Goal: Task Accomplishment & Management: Use online tool/utility

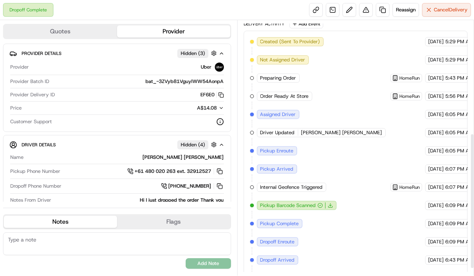
scroll to position [224, 0]
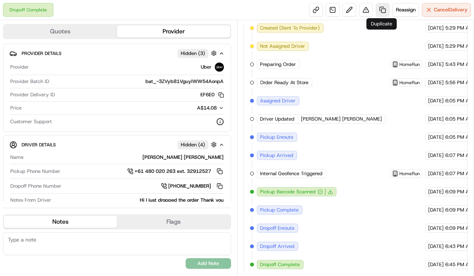
click at [385, 10] on link at bounding box center [383, 10] width 14 height 14
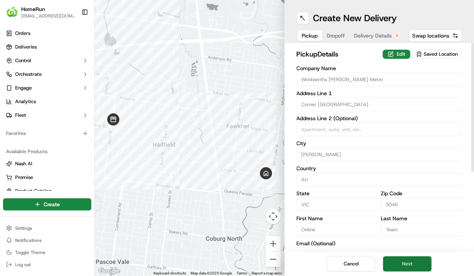
click at [405, 260] on button "Next" at bounding box center [407, 263] width 49 height 15
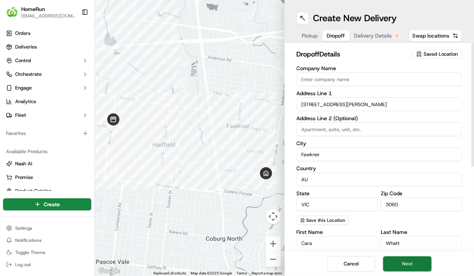
click at [408, 265] on button "Next" at bounding box center [407, 263] width 49 height 15
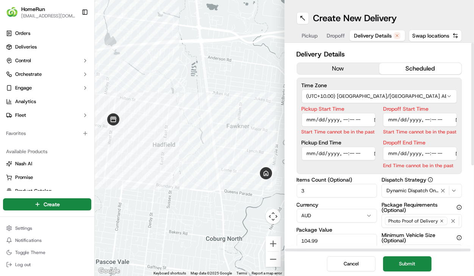
click at [326, 74] on div "Delivery Details now scheduled Time Zone (UTC+10.00) [GEOGRAPHIC_DATA]/[GEOGRAP…" at bounding box center [380, 216] width 166 height 335
click at [331, 73] on button "now" at bounding box center [338, 68] width 82 height 11
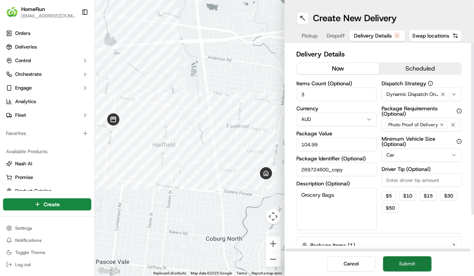
click at [405, 260] on button "Submit" at bounding box center [407, 263] width 49 height 15
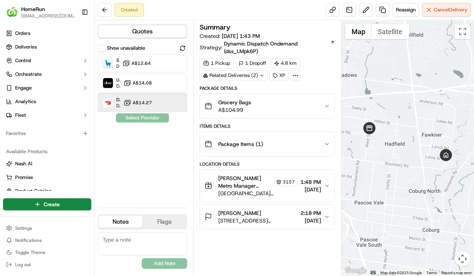
click at [167, 106] on div "DoorDash Dropoff ETA 53 minutes A$14.27" at bounding box center [142, 103] width 89 height 18
click at [154, 114] on button "Assign Provider" at bounding box center [143, 117] width 54 height 9
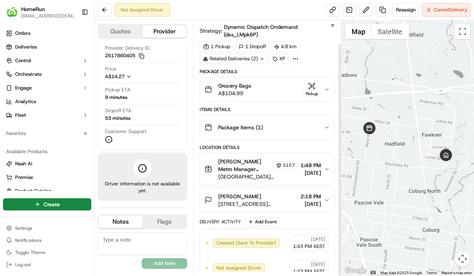
scroll to position [26, 0]
